Goal: Task Accomplishment & Management: Manage account settings

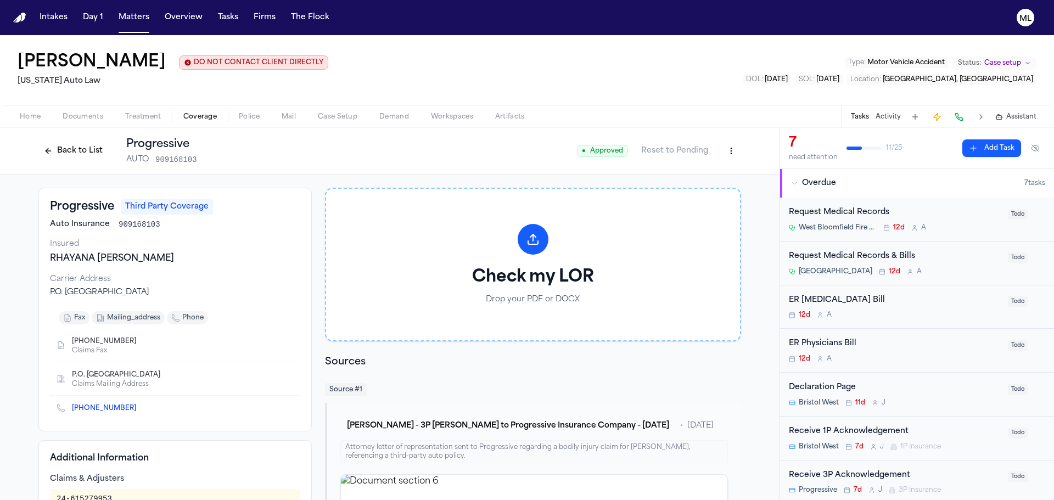
scroll to position [329, 0]
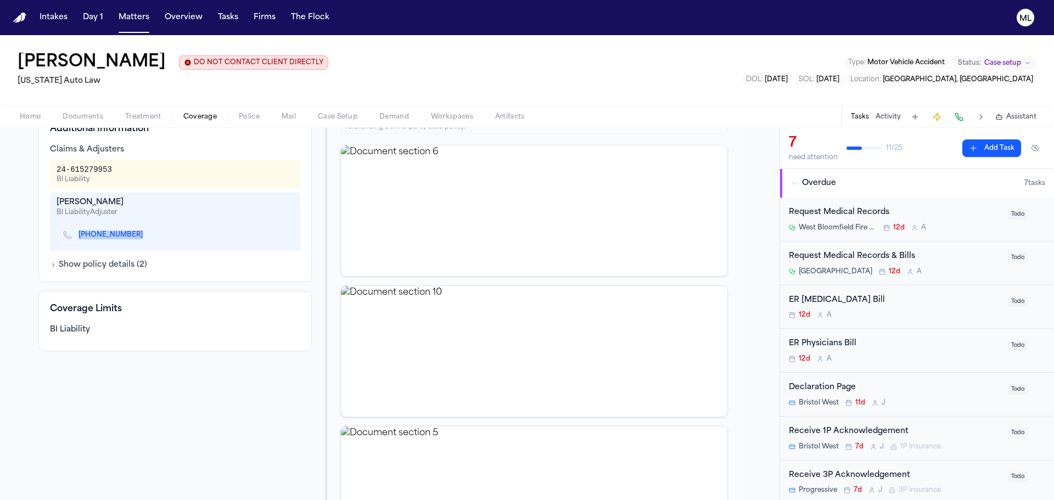
click at [130, 15] on button "Matters" at bounding box center [134, 18] width 40 height 20
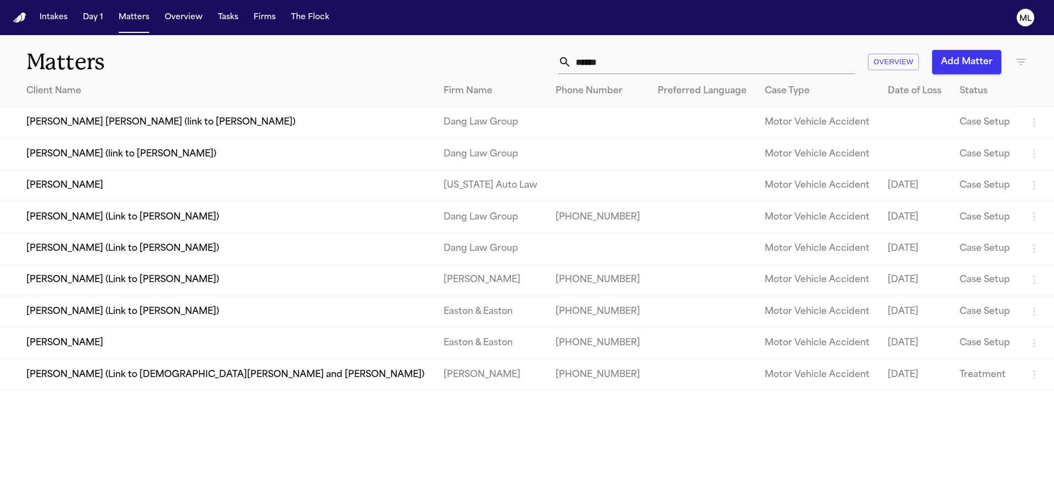
drag, startPoint x: 561, startPoint y: 54, endPoint x: 547, endPoint y: 52, distance: 14.4
click at [547, 52] on div "****** Overview Add Matter" at bounding box center [673, 62] width 710 height 24
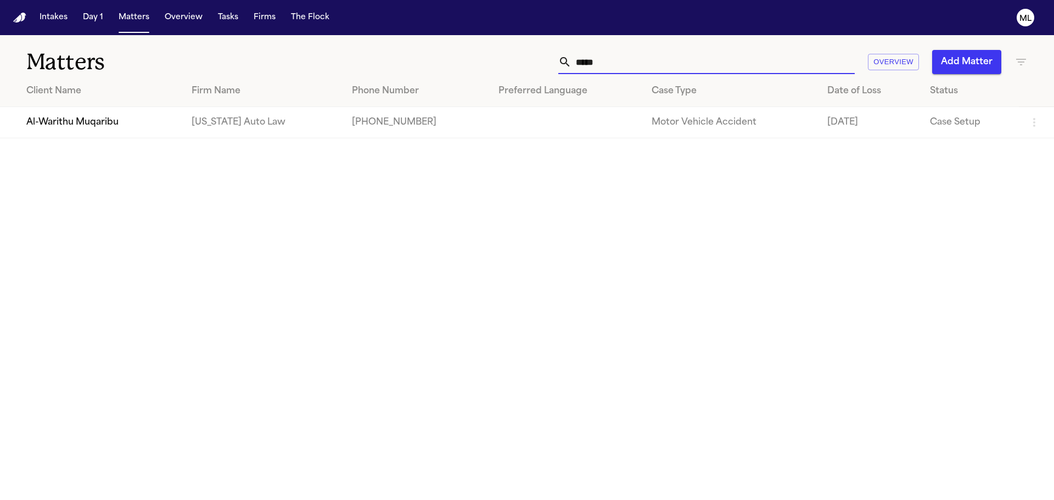
type input "*****"
click at [92, 126] on td "Al-Warithu Muqaribu" at bounding box center [91, 122] width 183 height 31
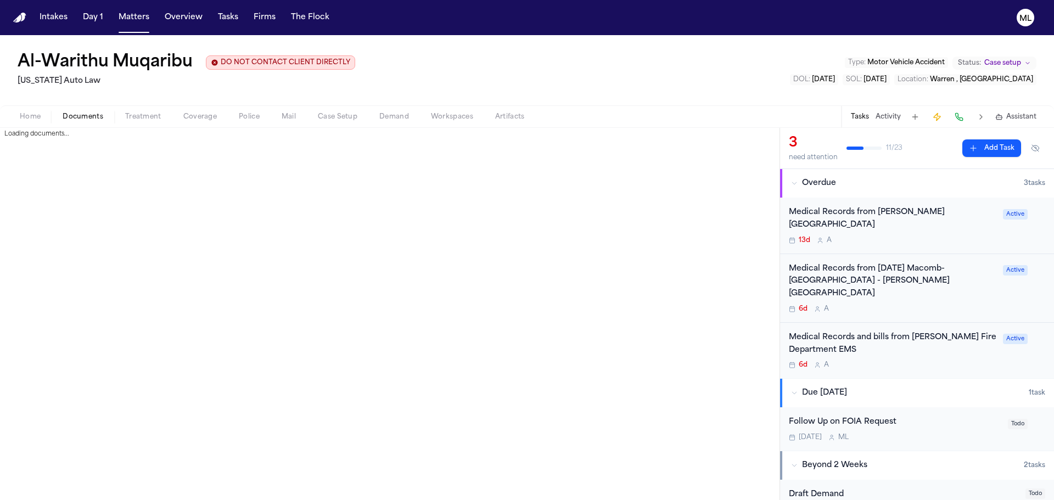
click at [99, 110] on button "Documents" at bounding box center [83, 116] width 63 height 13
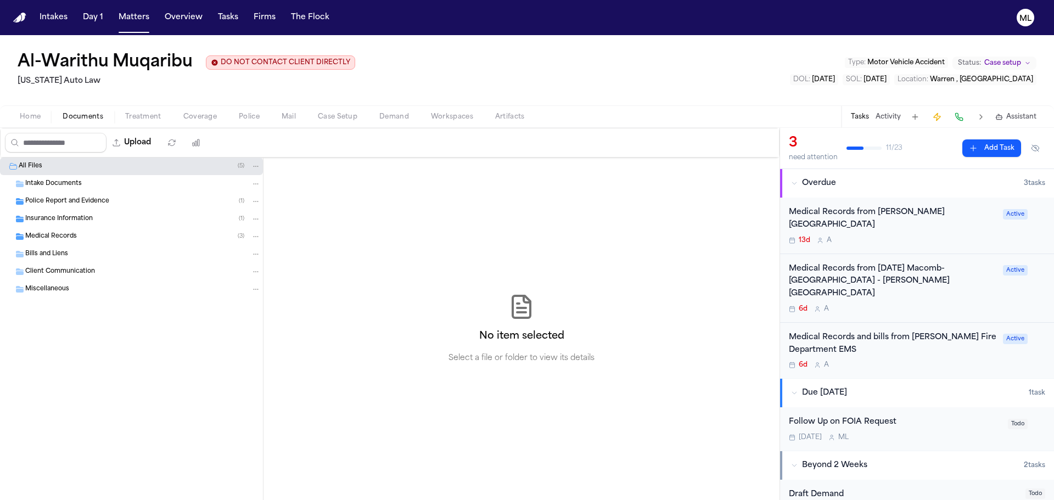
click at [56, 214] on div "Insurance Information ( 1 )" at bounding box center [131, 219] width 263 height 18
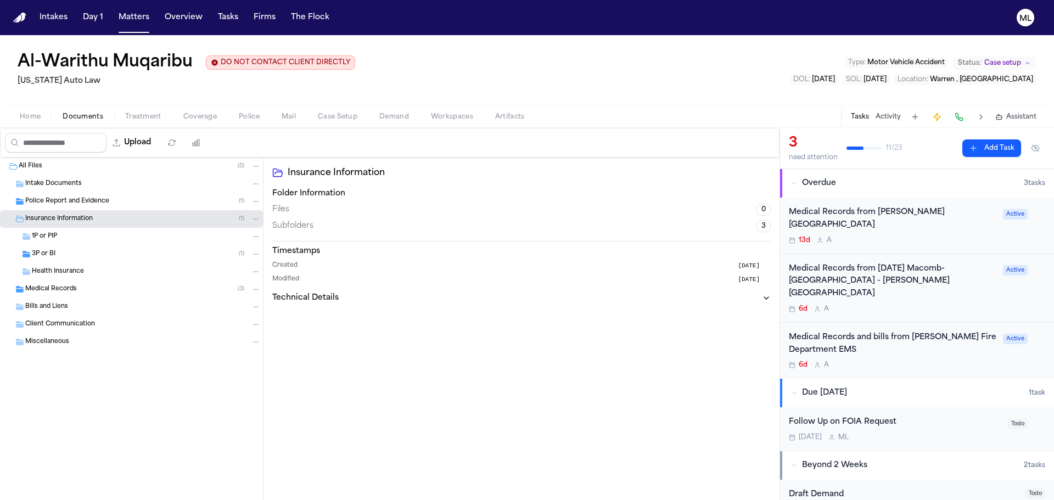
click at [52, 248] on div "3P or BI ( 1 )" at bounding box center [131, 254] width 263 height 18
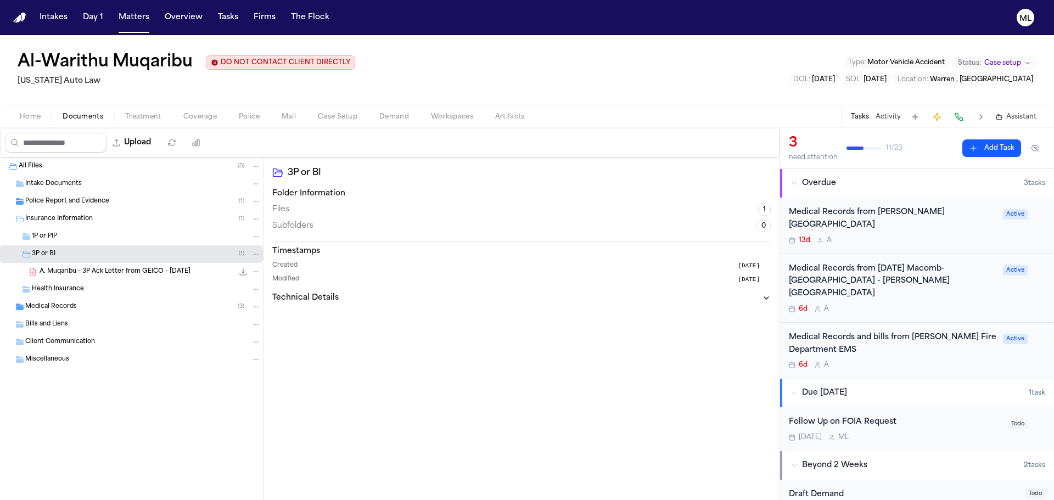
click at [119, 270] on span "A. Muqaribu - 3P Ack Letter from GEICO - [DATE]" at bounding box center [115, 271] width 151 height 9
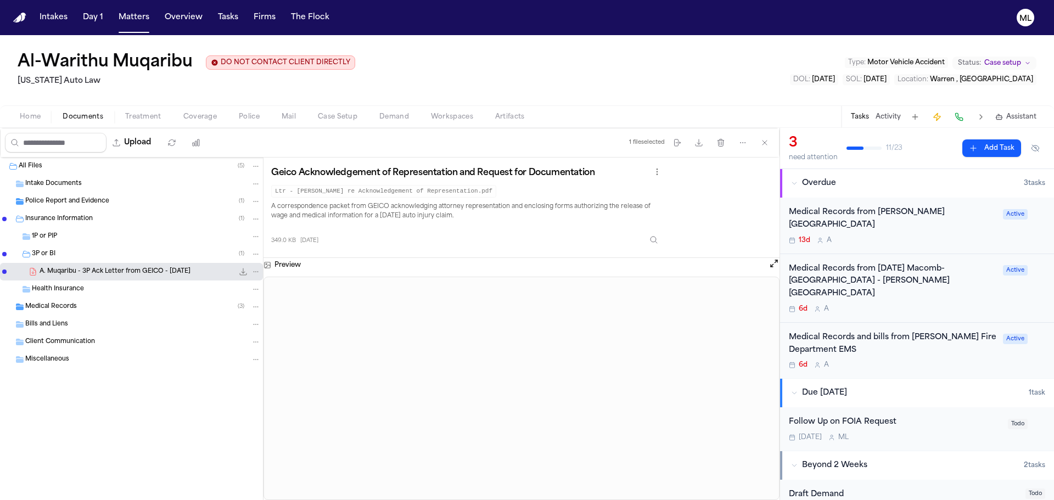
click at [44, 234] on span "1P or PIP" at bounding box center [44, 236] width 25 height 9
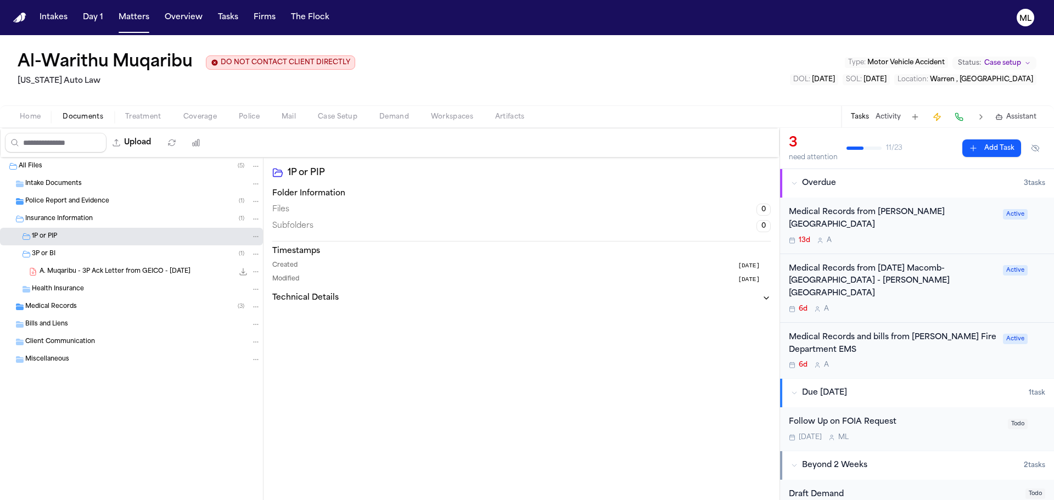
click at [54, 238] on span "1P or PIP" at bounding box center [44, 236] width 25 height 9
click at [55, 235] on span "1P or PIP" at bounding box center [44, 236] width 25 height 9
click at [129, 15] on button "Matters" at bounding box center [134, 18] width 40 height 20
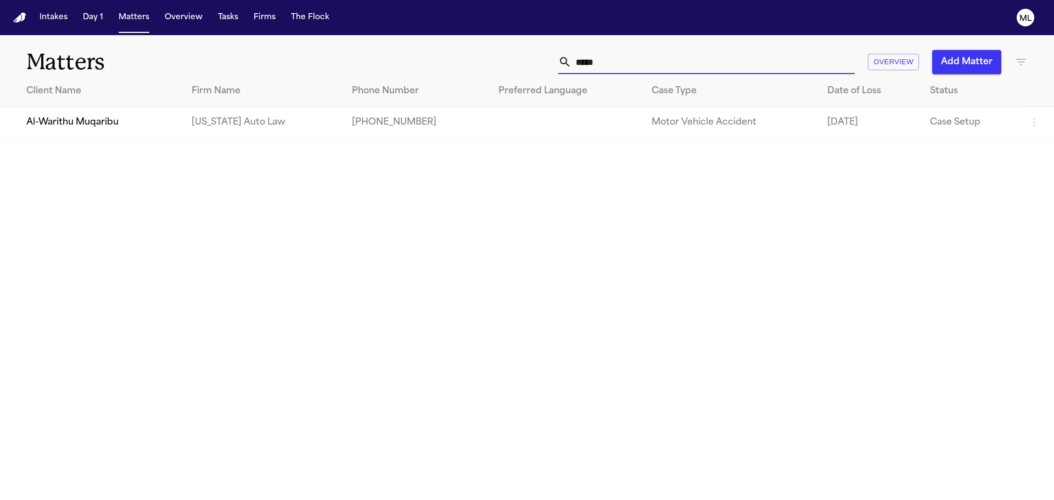
drag, startPoint x: 528, startPoint y: 63, endPoint x: 522, endPoint y: 57, distance: 8.2
click at [513, 63] on div "***** Overview Add Matter" at bounding box center [673, 62] width 710 height 24
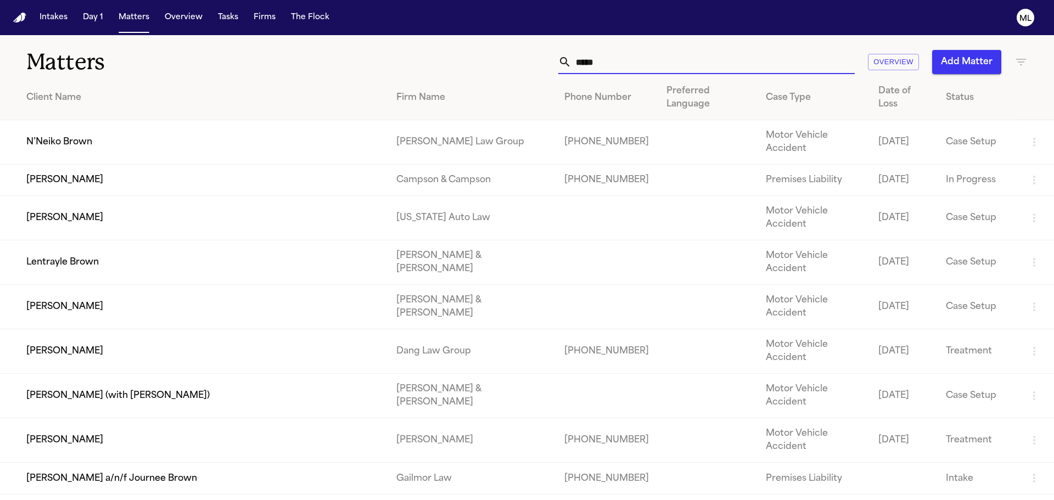
type input "*****"
click at [201, 196] on td "[PERSON_NAME]" at bounding box center [194, 218] width 388 height 44
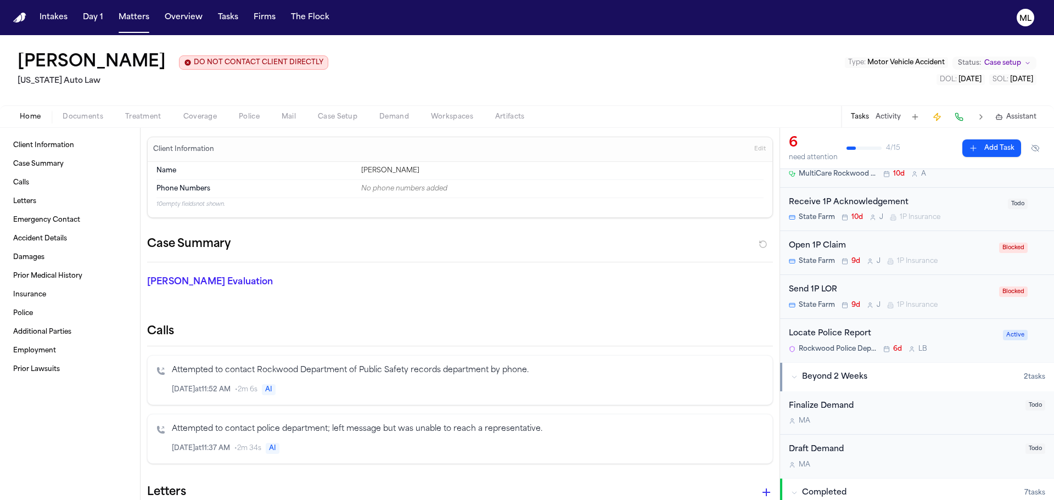
scroll to position [110, 0]
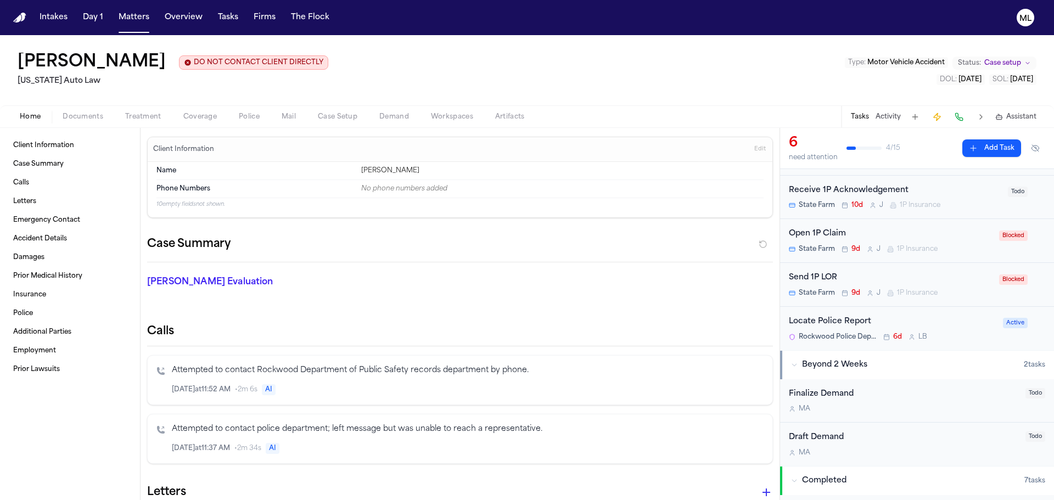
click at [960, 326] on div "Locate Police Report" at bounding box center [893, 322] width 208 height 13
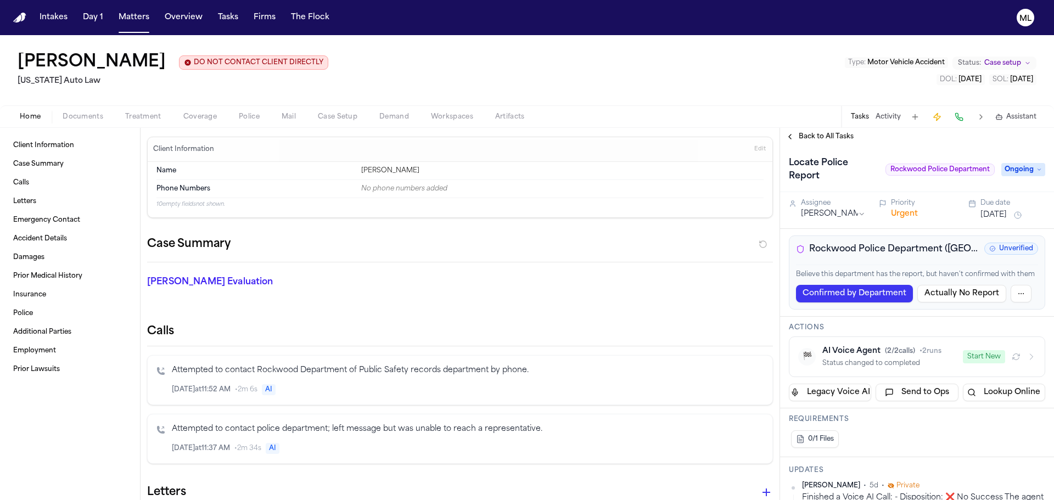
click at [77, 121] on button "Documents" at bounding box center [83, 116] width 63 height 13
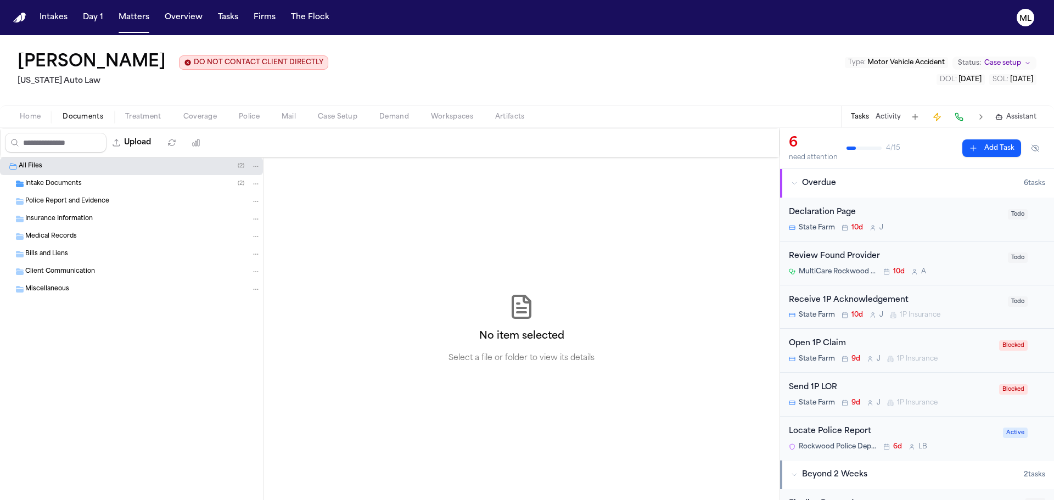
click at [61, 219] on span "Insurance Information" at bounding box center [59, 219] width 68 height 9
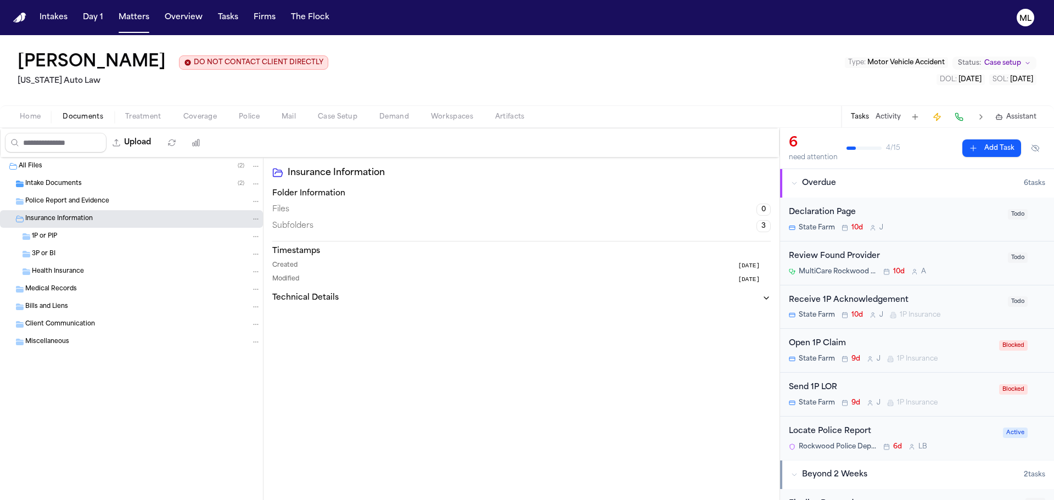
click at [66, 238] on div "1P or PIP" at bounding box center [146, 237] width 229 height 10
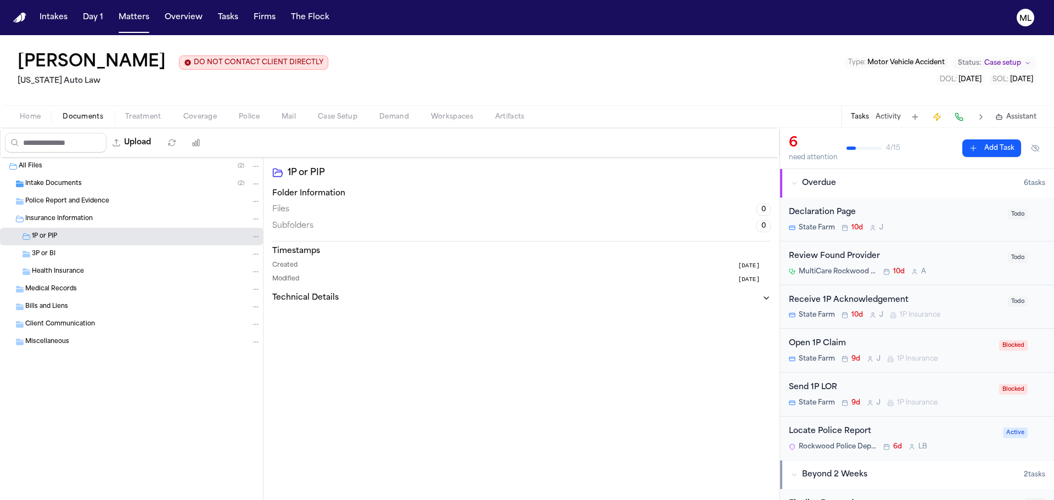
click at [65, 252] on div "3P or BI" at bounding box center [146, 254] width 229 height 10
click at [141, 111] on button "Treatment" at bounding box center [143, 116] width 58 height 13
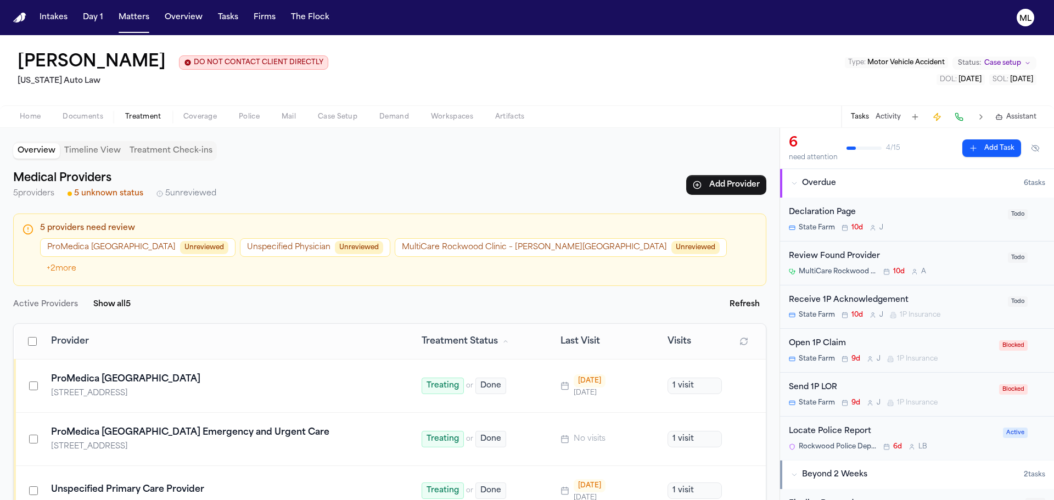
click at [128, 252] on button "ProMedica [GEOGRAPHIC_DATA] Unreviewed" at bounding box center [137, 247] width 195 height 19
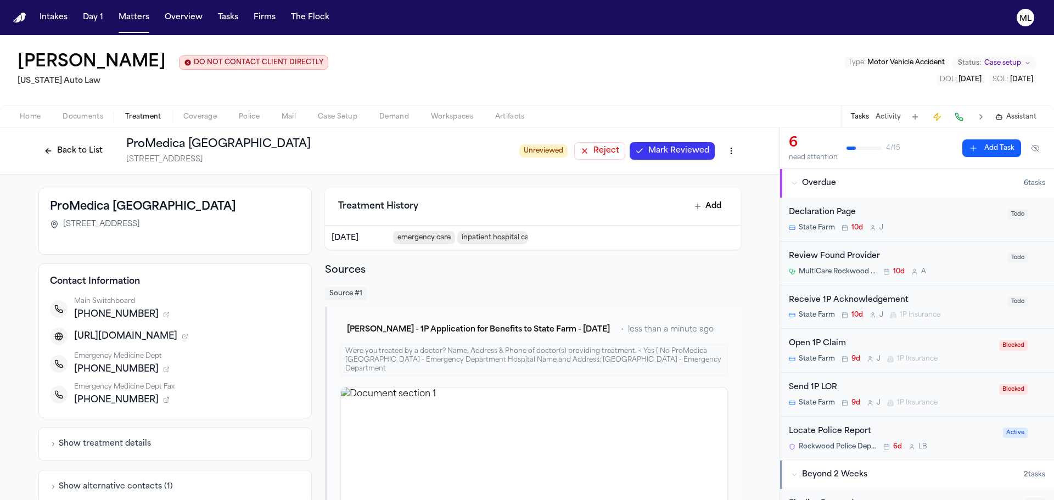
click at [594, 152] on span "Reject" at bounding box center [607, 151] width 26 height 11
click at [70, 145] on button "Back to List" at bounding box center [73, 151] width 70 height 18
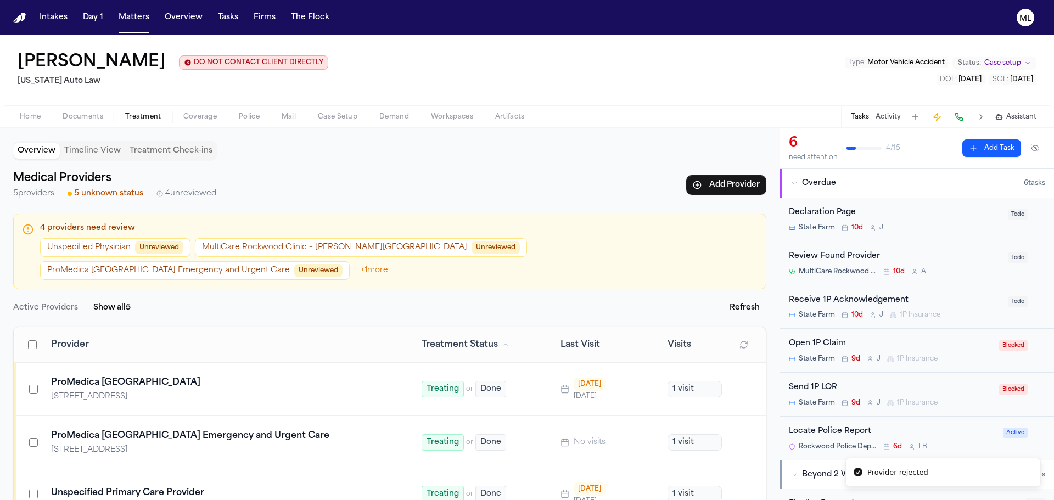
click at [115, 245] on button "Unspecified Physician Unreviewed" at bounding box center [115, 247] width 150 height 19
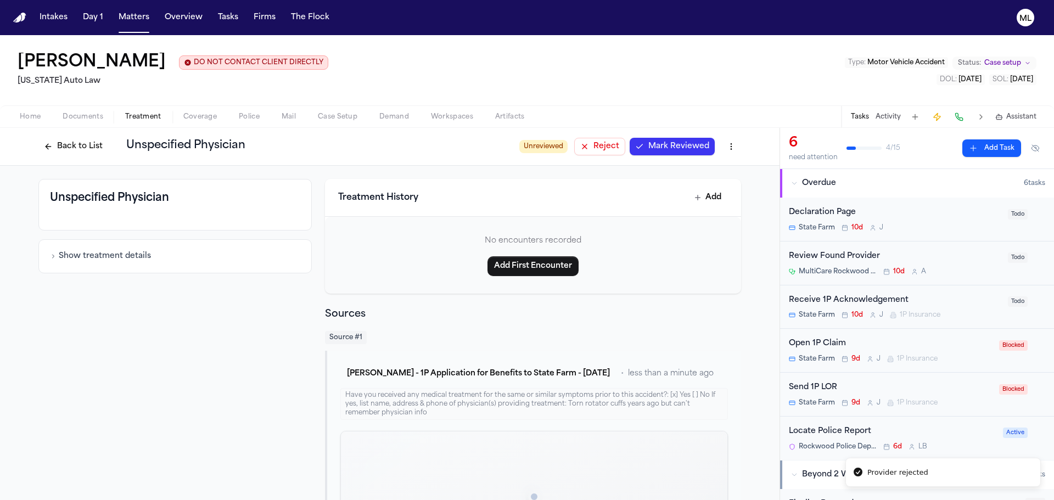
click at [607, 150] on span "Reject" at bounding box center [607, 146] width 26 height 11
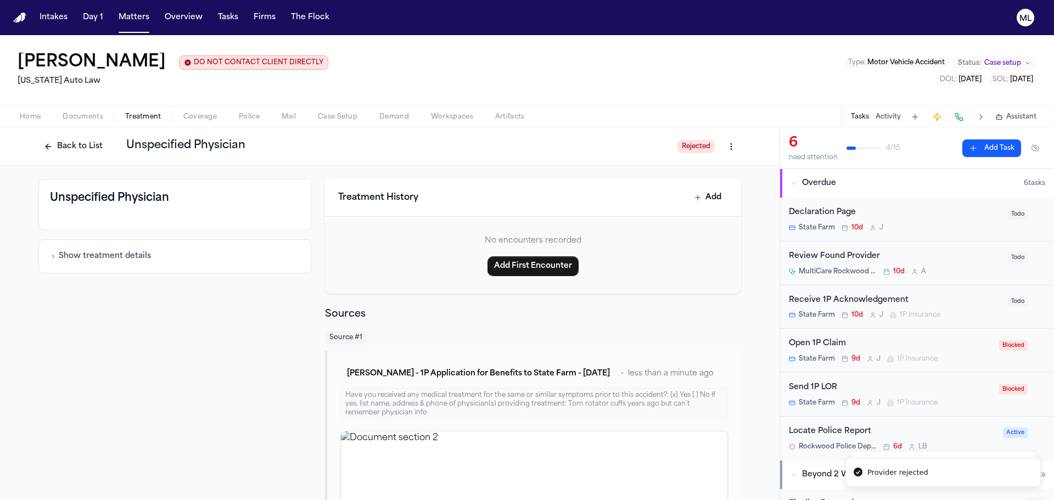
click at [80, 146] on button "Back to List" at bounding box center [73, 147] width 70 height 18
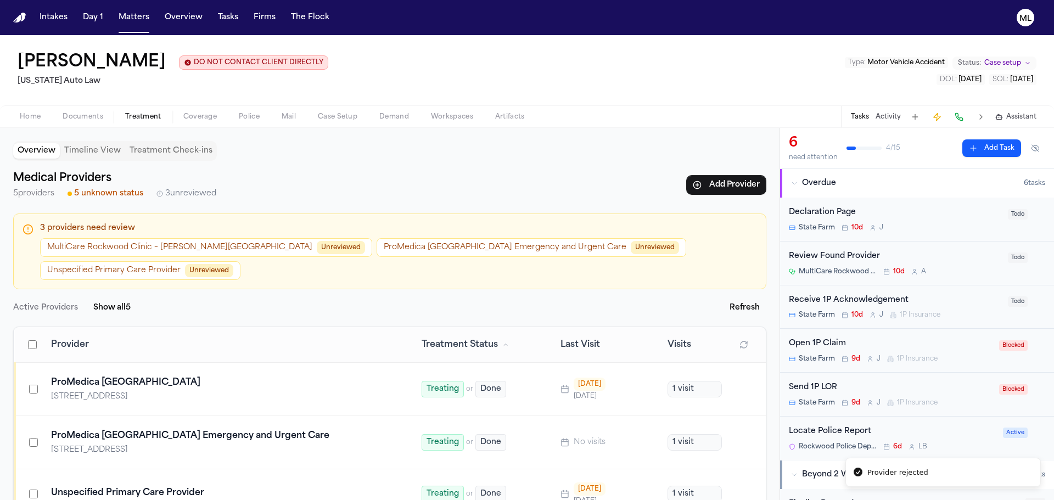
click at [182, 246] on button "MultiCare Rockwood Clinic – [PERSON_NAME][GEOGRAPHIC_DATA] Unreviewed" at bounding box center [206, 247] width 332 height 19
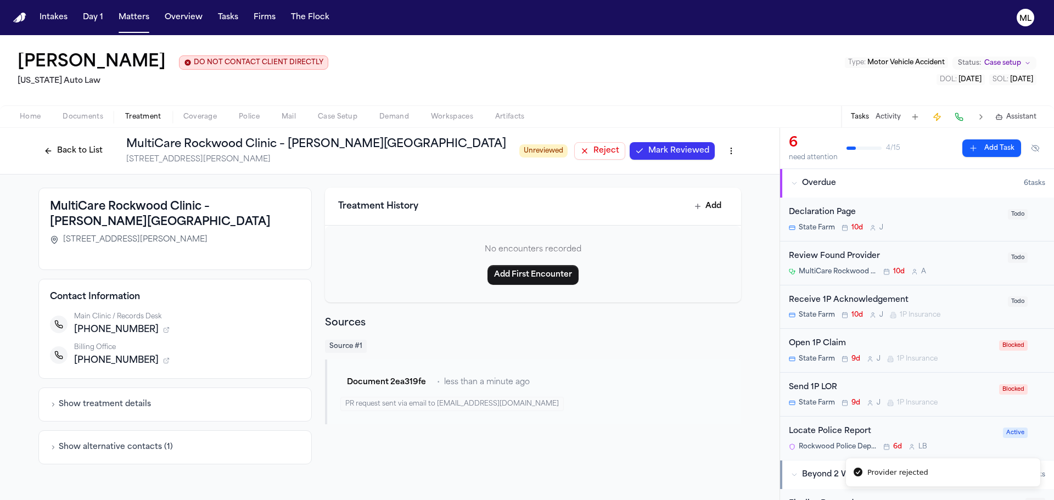
click at [611, 143] on button "Reject" at bounding box center [599, 151] width 51 height 18
click at [75, 152] on button "Back to List" at bounding box center [73, 151] width 70 height 18
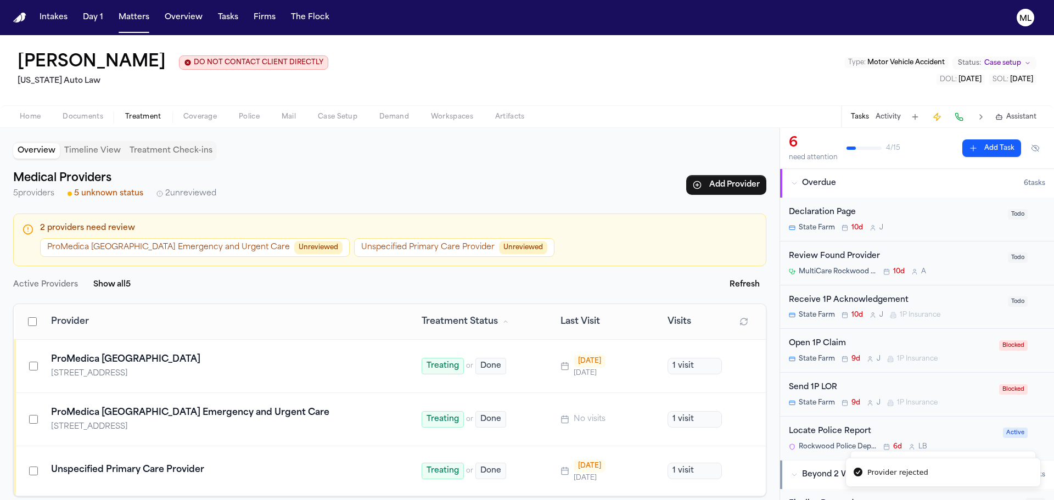
click at [400, 254] on button "Unspecified Primary Care Provider Unreviewed" at bounding box center [454, 247] width 200 height 19
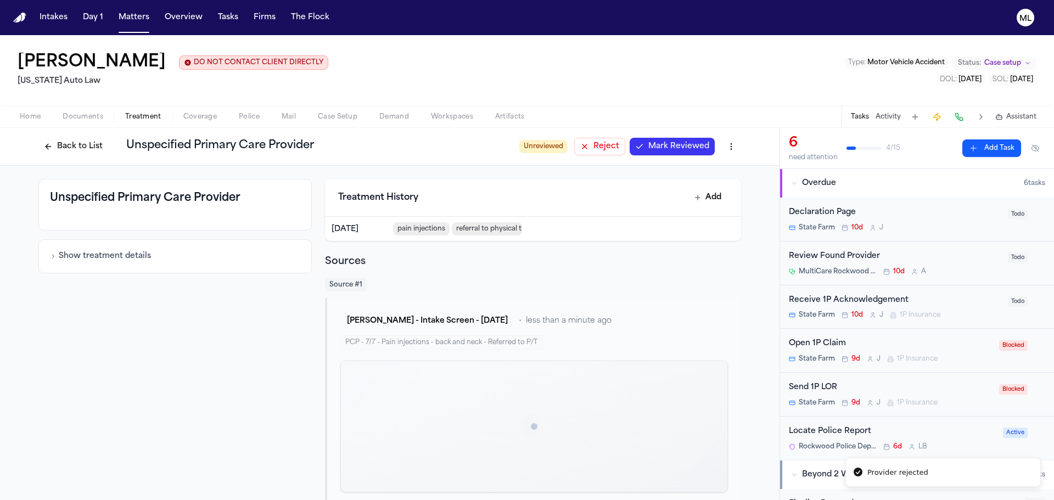
click at [606, 143] on span "Reject" at bounding box center [607, 146] width 26 height 11
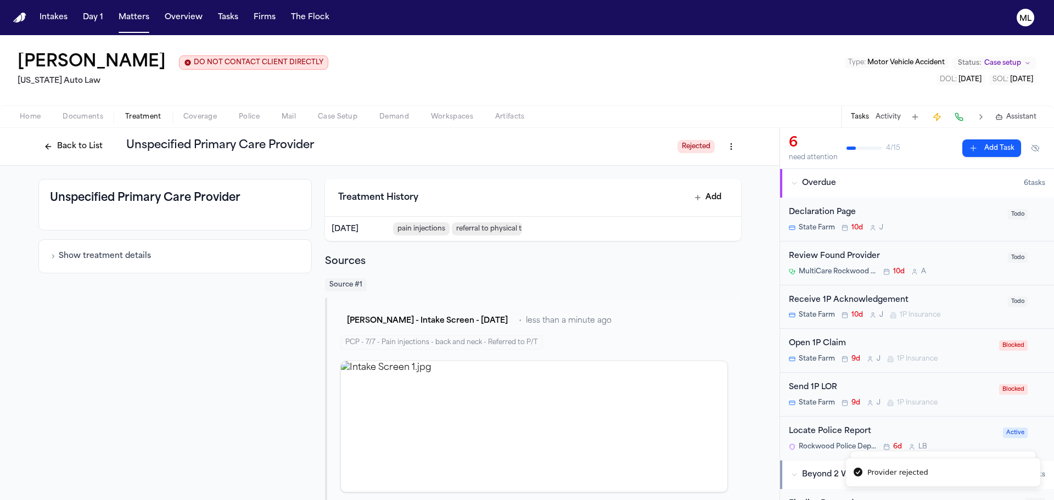
click at [64, 153] on button "Back to List" at bounding box center [73, 147] width 70 height 18
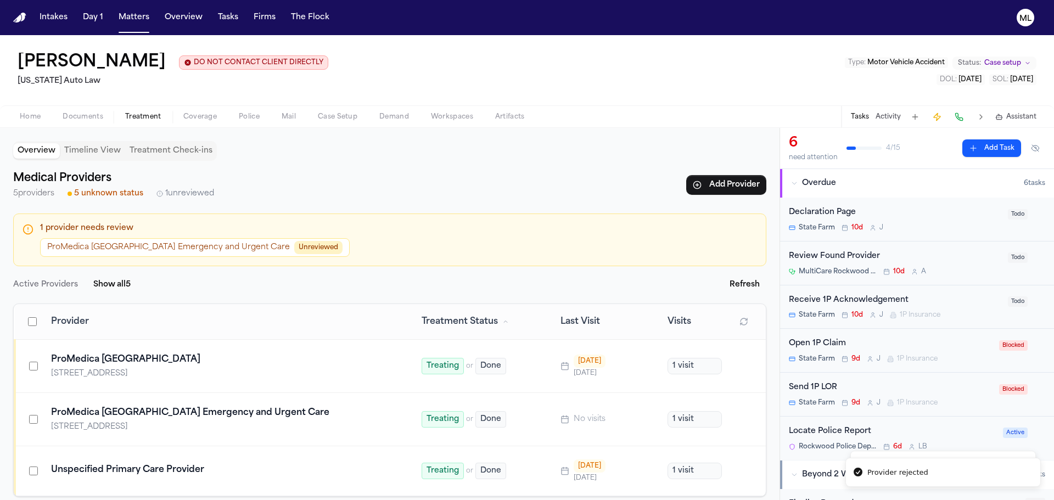
click at [118, 245] on button "ProMedica [GEOGRAPHIC_DATA] Emergency and Urgent Care Unreviewed" at bounding box center [195, 247] width 310 height 19
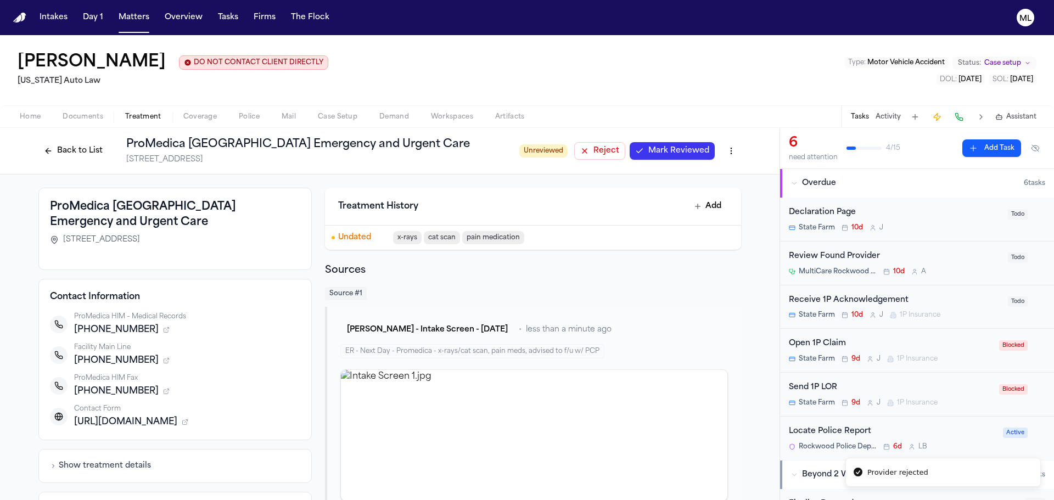
click at [589, 150] on button "Reject" at bounding box center [599, 151] width 51 height 18
click at [73, 150] on button "Back to List" at bounding box center [73, 151] width 70 height 18
